Goal: Transaction & Acquisition: Purchase product/service

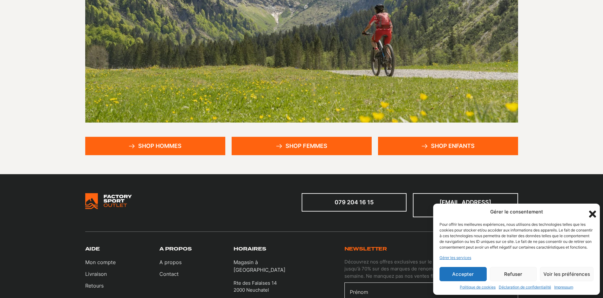
scroll to position [182, 0]
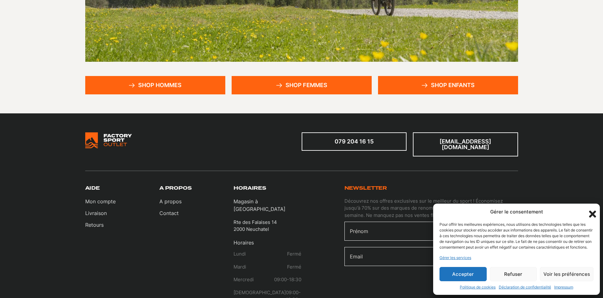
click at [459, 275] on button "Accepter" at bounding box center [462, 274] width 47 height 14
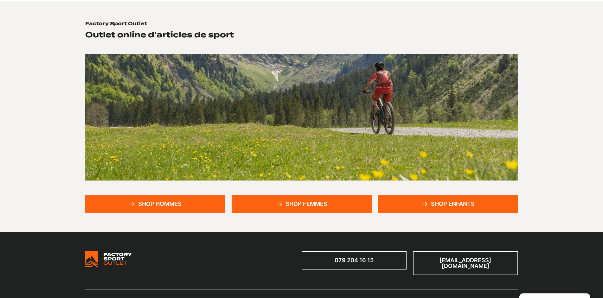
scroll to position [61, 0]
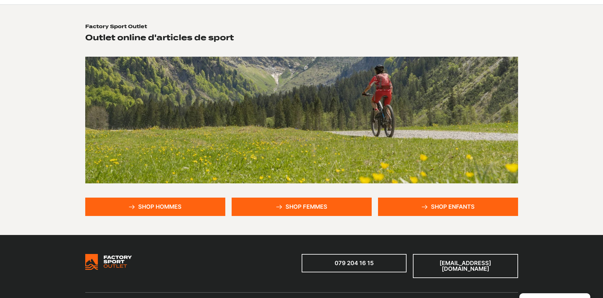
click at [155, 198] on link "Shop hommes" at bounding box center [155, 207] width 140 height 18
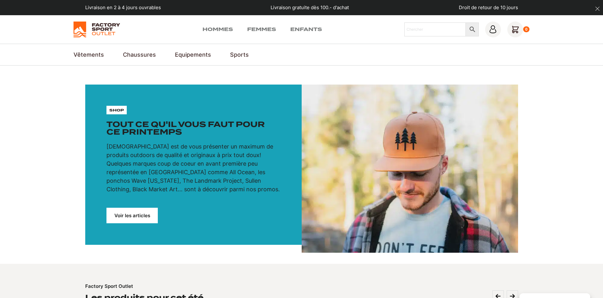
click at [119, 208] on link "Voir les articles" at bounding box center [131, 216] width 51 height 16
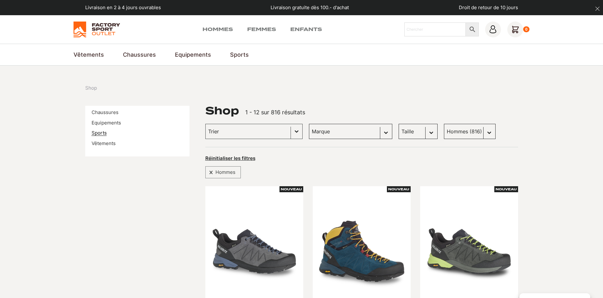
click at [95, 130] on link "Sports" at bounding box center [99, 133] width 15 height 6
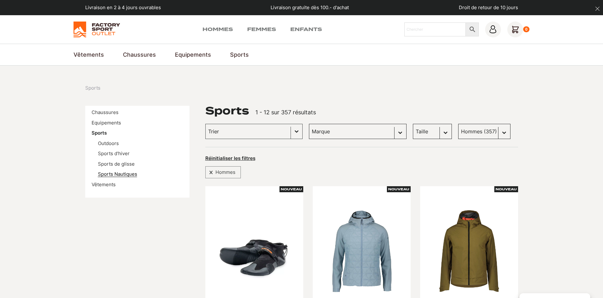
click at [107, 171] on link "Sports Nautiques" at bounding box center [117, 174] width 39 height 6
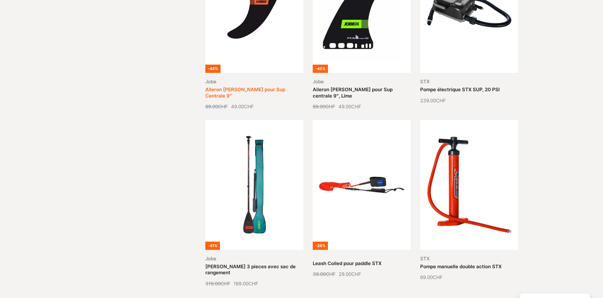
scroll to position [426, 0]
